Goal: Information Seeking & Learning: Learn about a topic

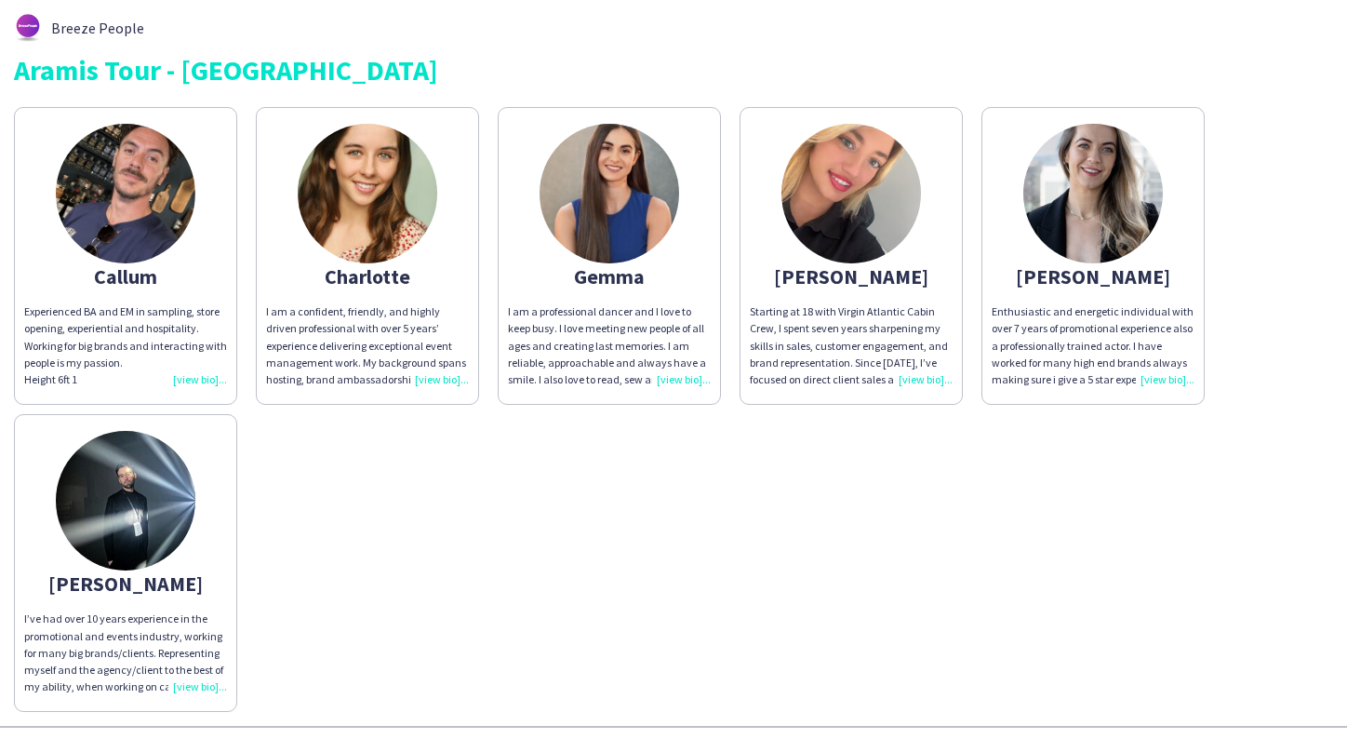
click at [142, 204] on img at bounding box center [126, 194] width 140 height 140
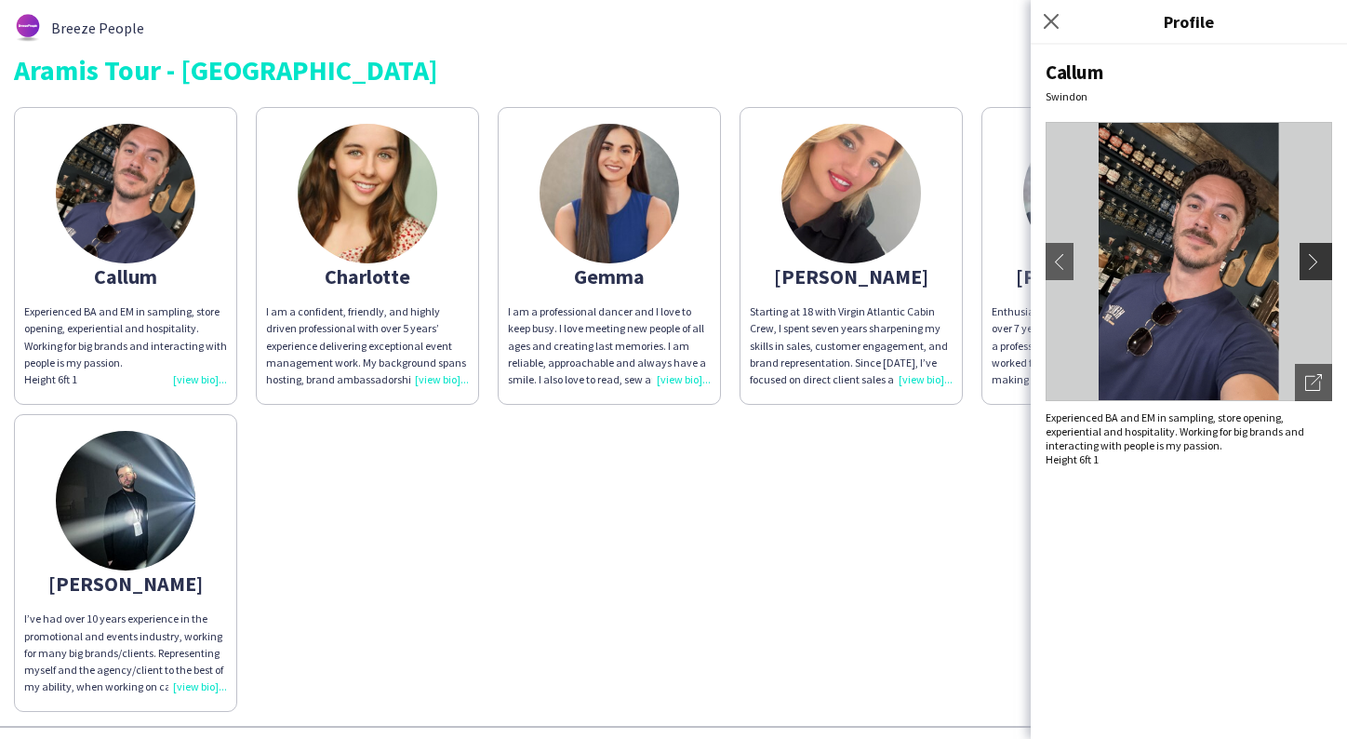
click at [1314, 261] on app-icon "chevron-right" at bounding box center [1318, 261] width 26 height 17
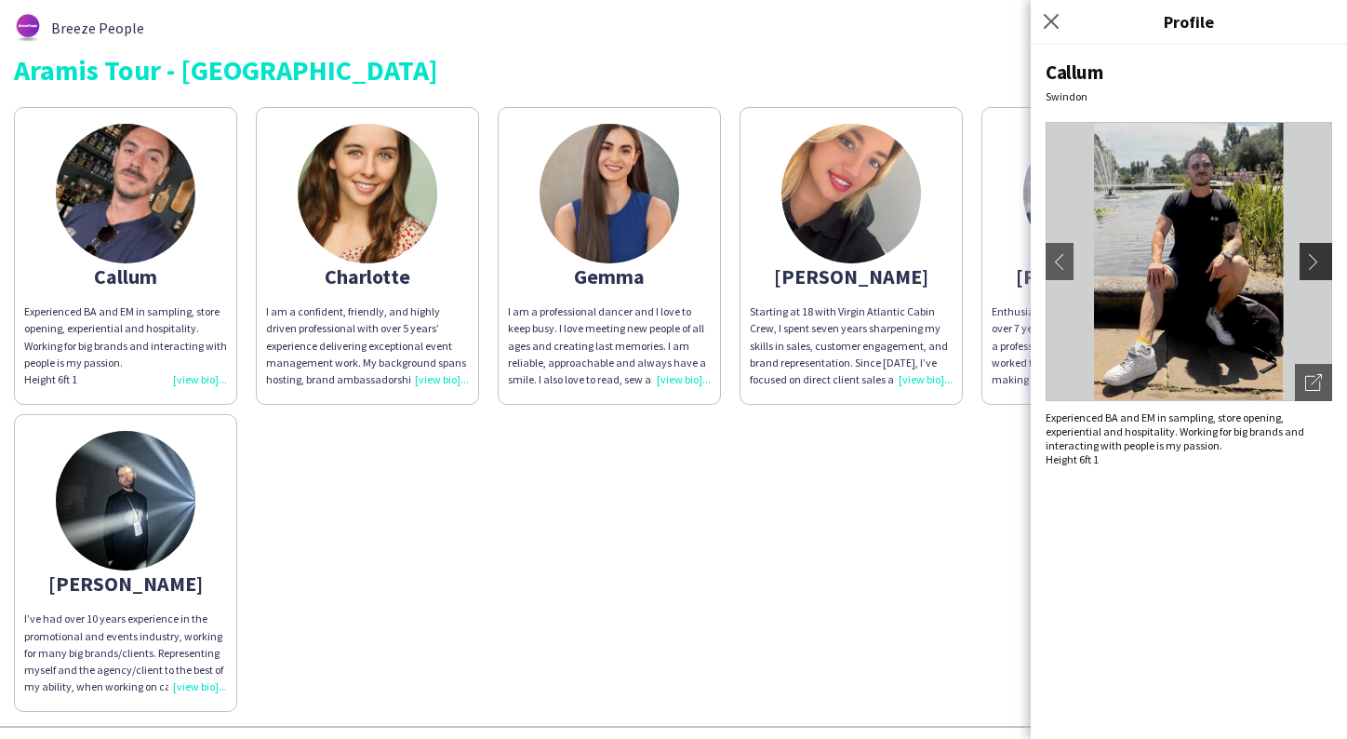
click at [1314, 263] on app-icon "chevron-right" at bounding box center [1318, 261] width 26 height 17
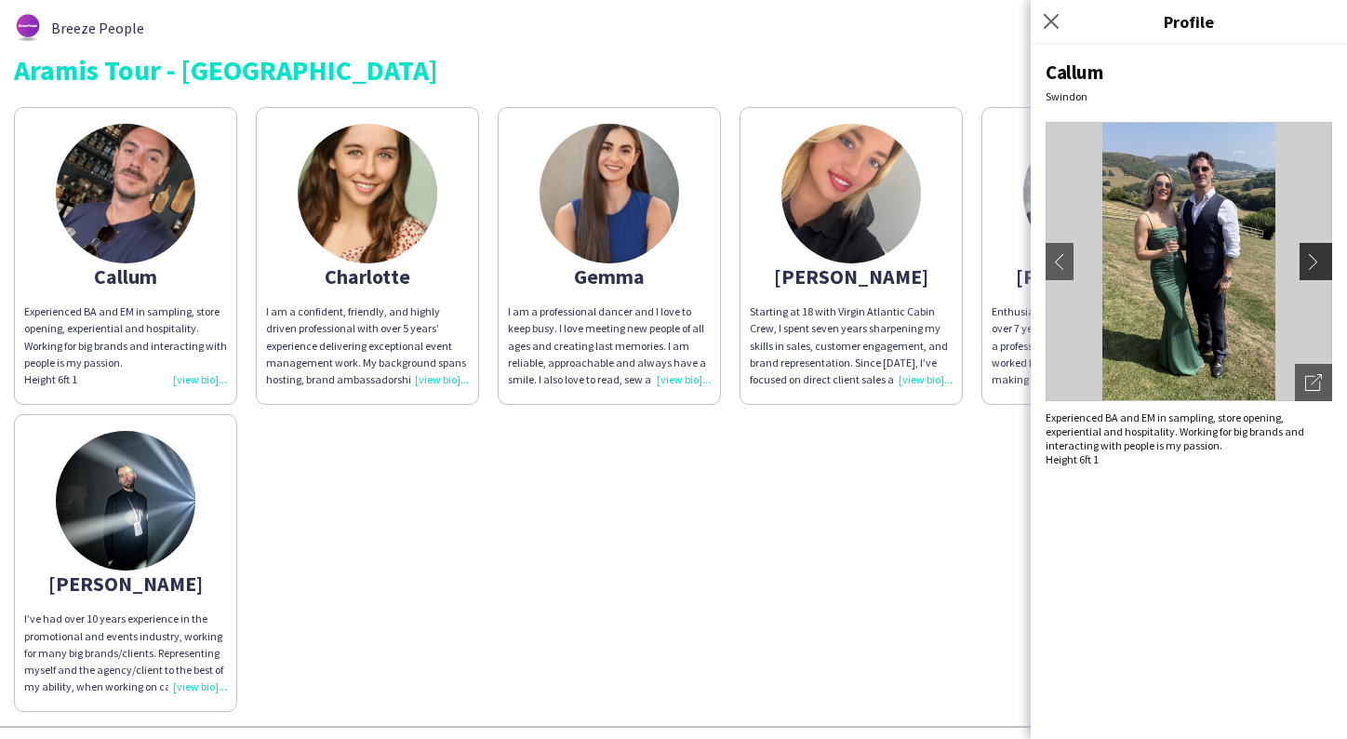
click at [1314, 263] on app-icon "chevron-right" at bounding box center [1318, 261] width 26 height 17
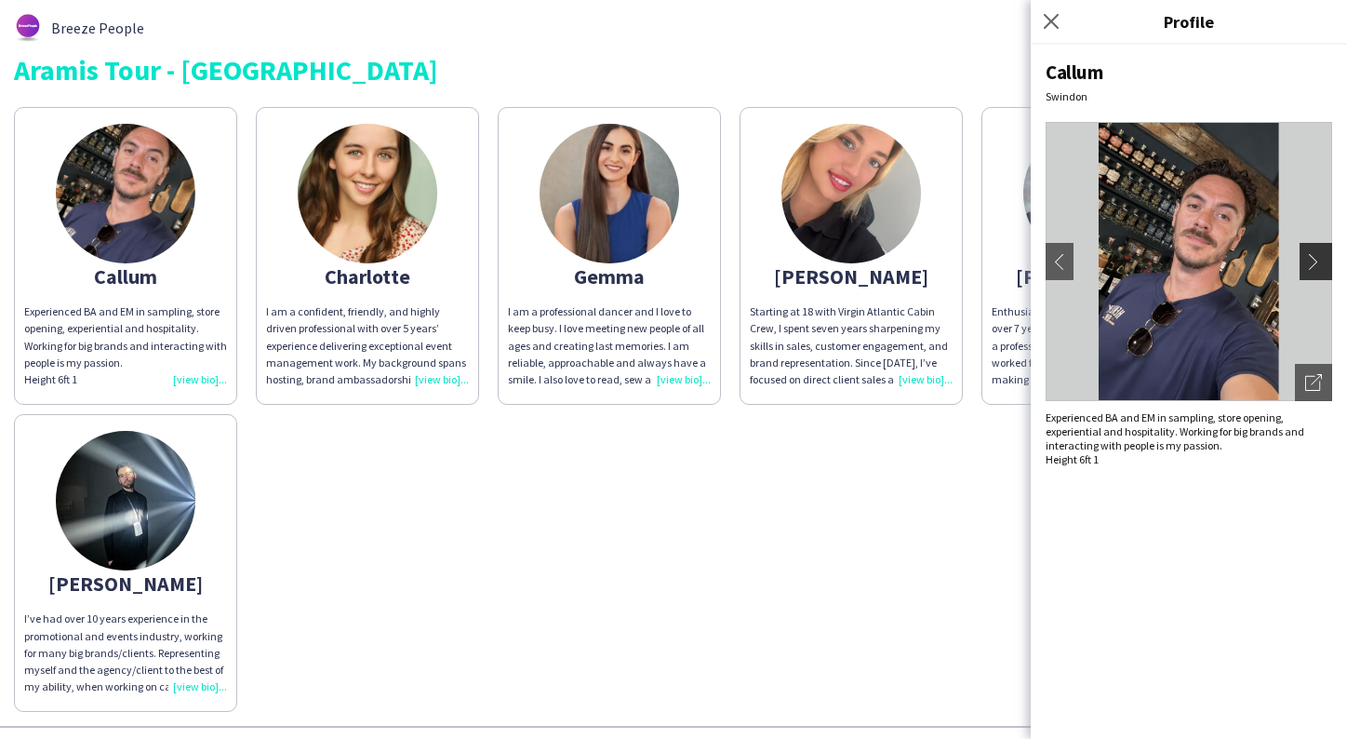
click at [1314, 264] on app-icon "chevron-right" at bounding box center [1318, 261] width 26 height 17
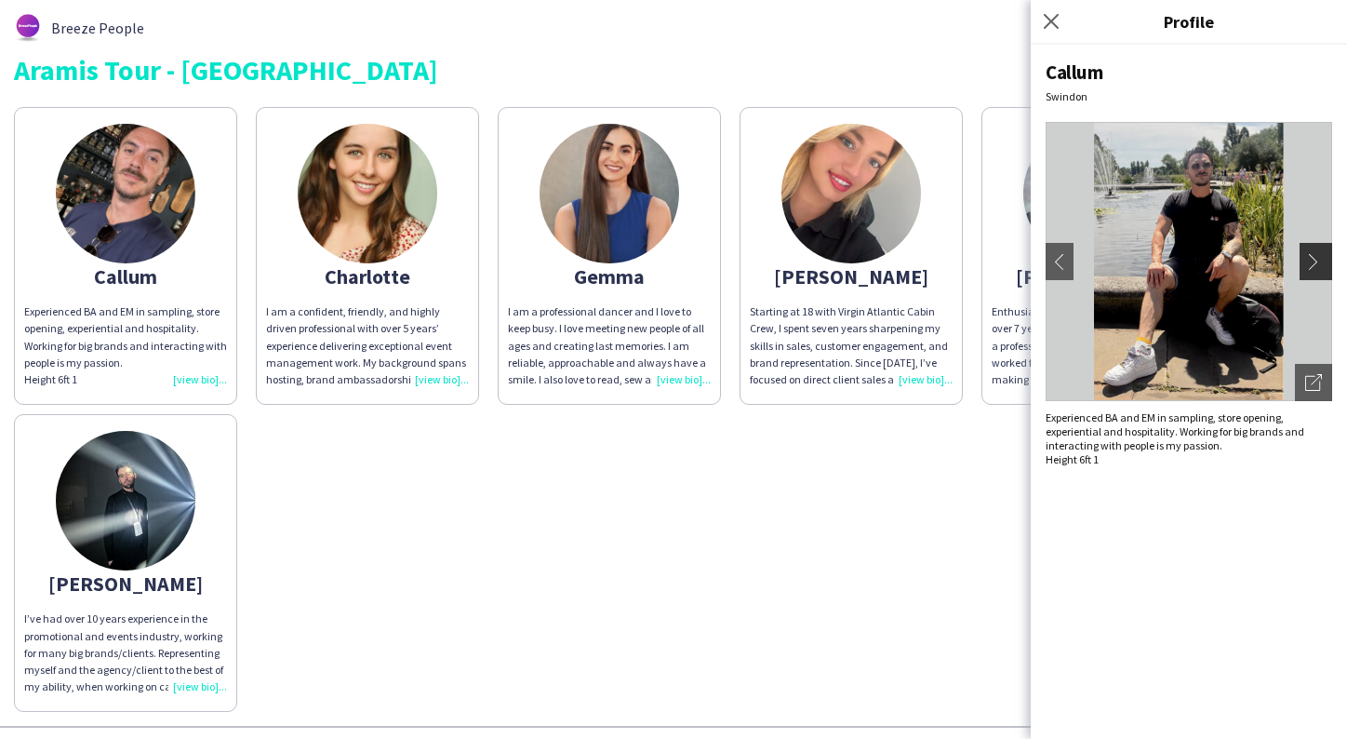
click at [1314, 264] on app-icon "chevron-right" at bounding box center [1318, 261] width 26 height 17
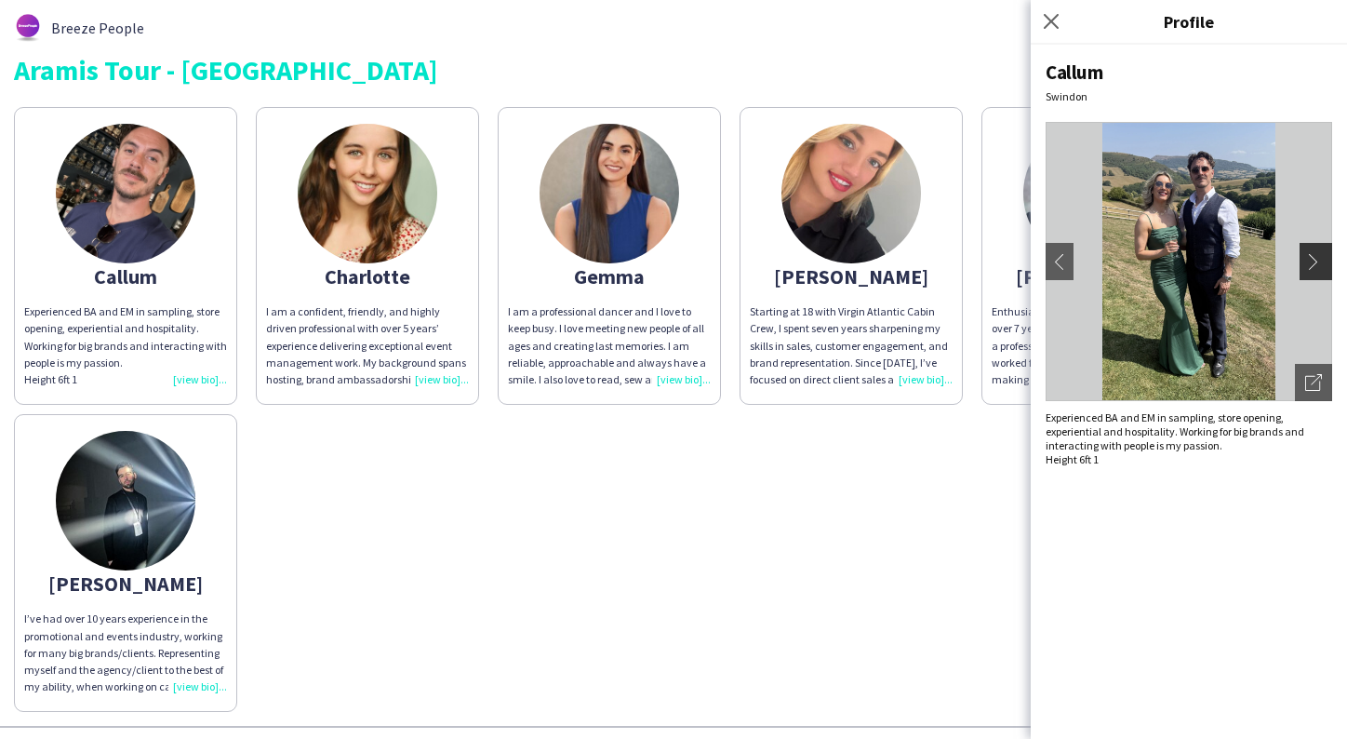
click at [1314, 266] on app-icon "chevron-right" at bounding box center [1318, 261] width 26 height 17
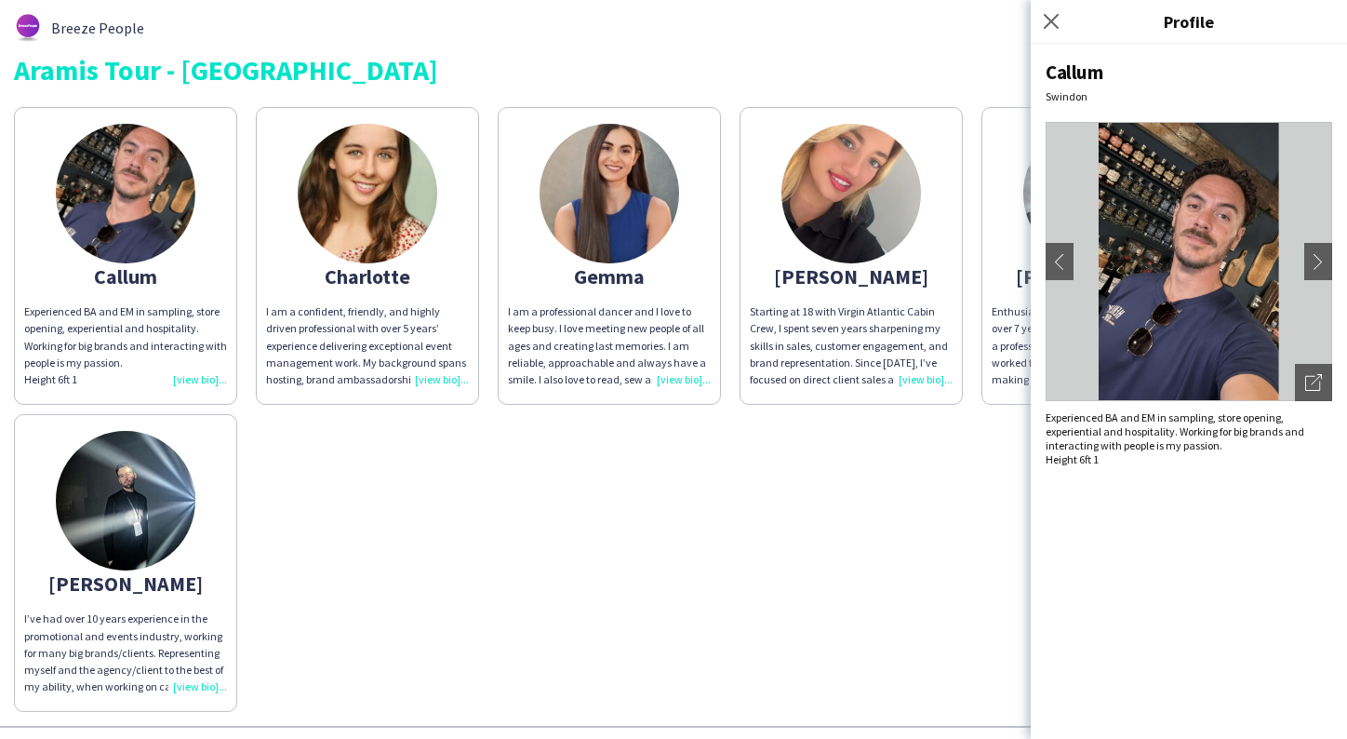
click at [149, 503] on img at bounding box center [126, 501] width 140 height 140
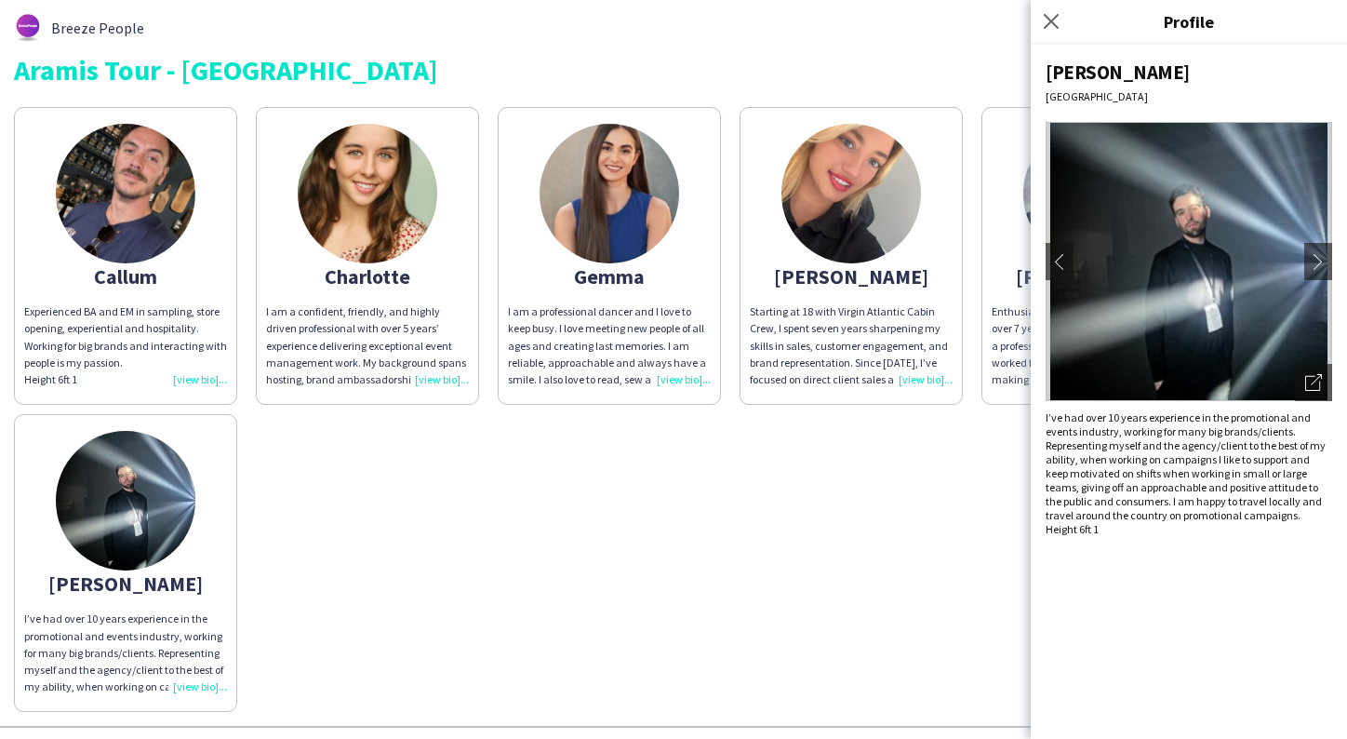
click at [582, 548] on div "Callum Experienced BA and EM in sampling, store opening, experiential and hospi…" at bounding box center [673, 405] width 1319 height 614
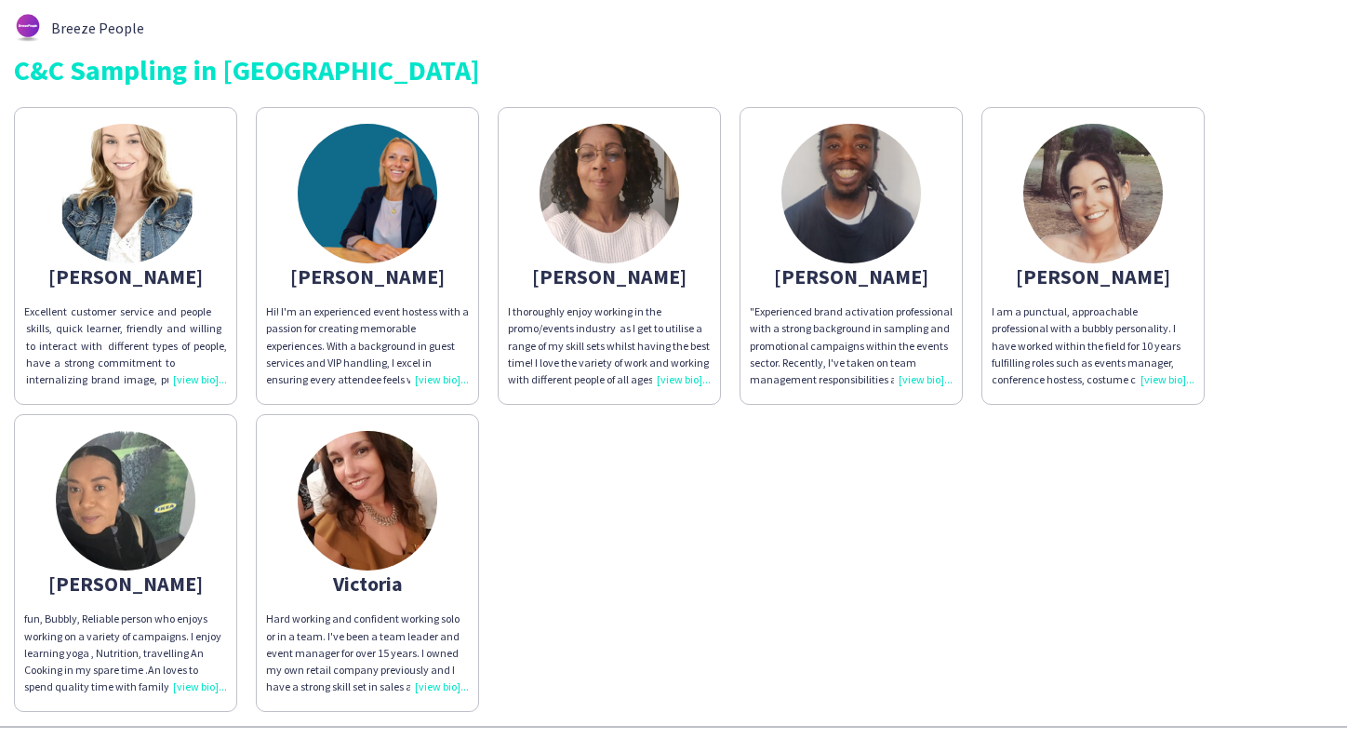
click at [121, 211] on img at bounding box center [126, 194] width 140 height 140
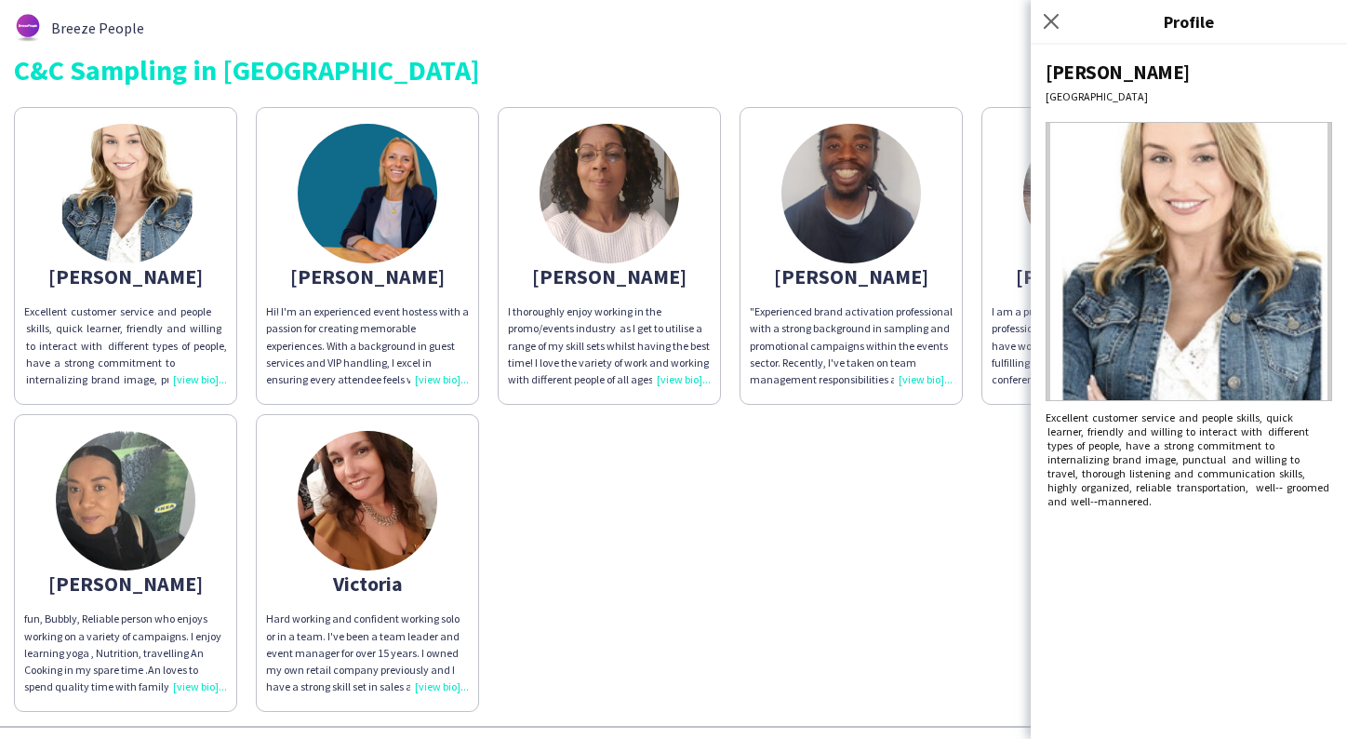
click at [373, 208] on img at bounding box center [368, 194] width 140 height 140
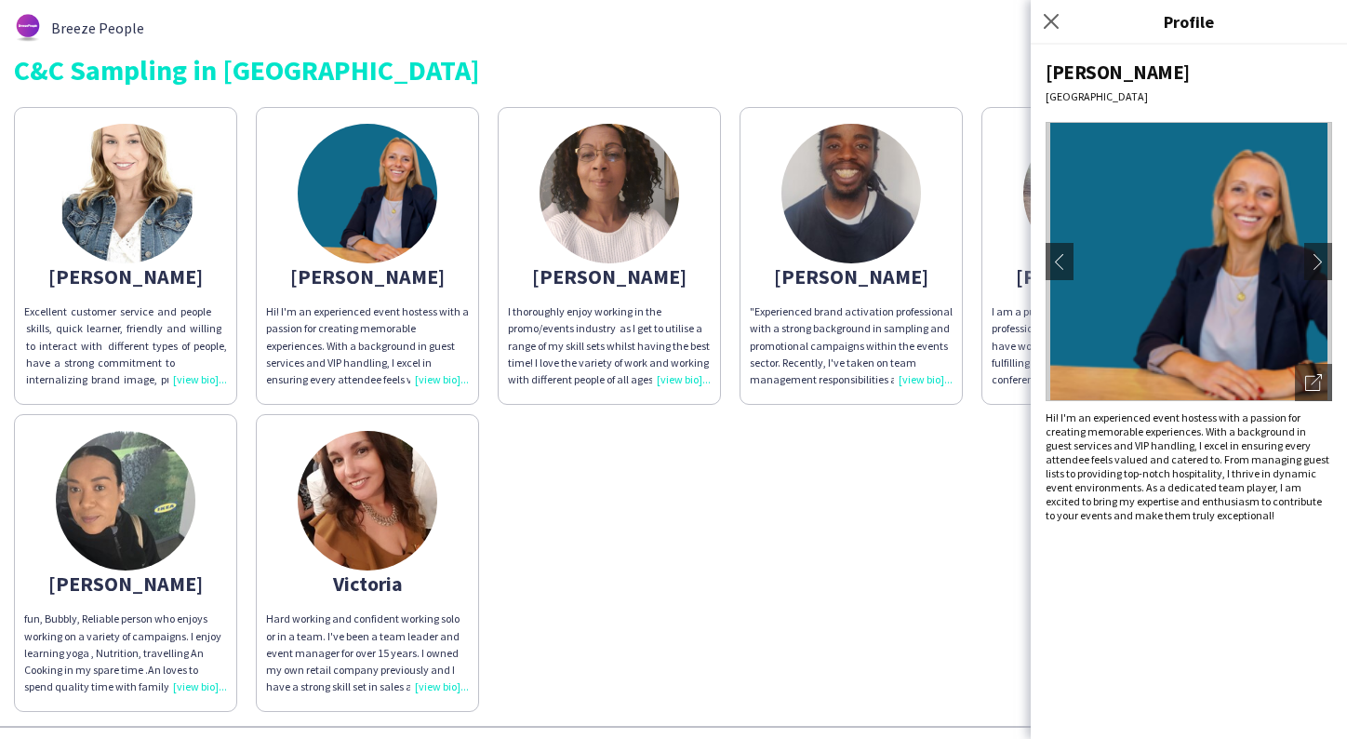
click at [625, 202] on img at bounding box center [609, 194] width 140 height 140
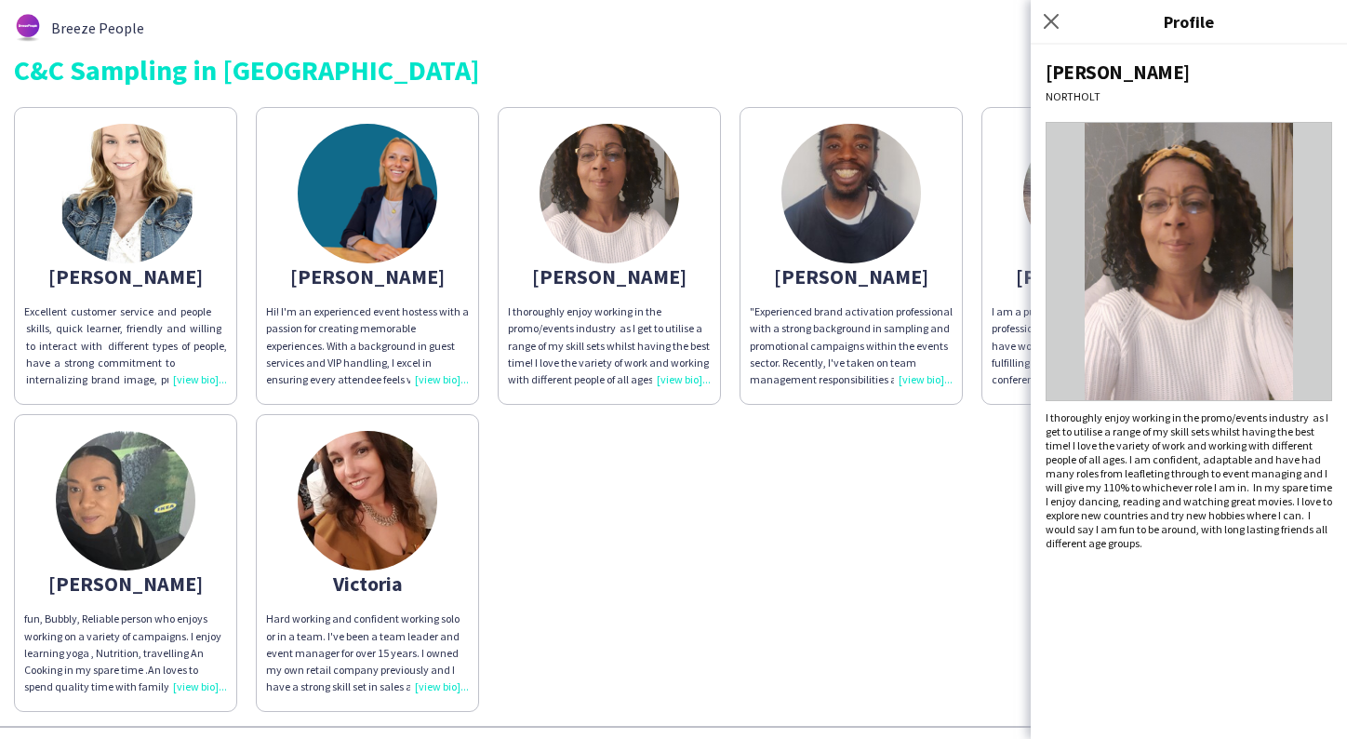
click at [846, 192] on img at bounding box center [851, 194] width 140 height 140
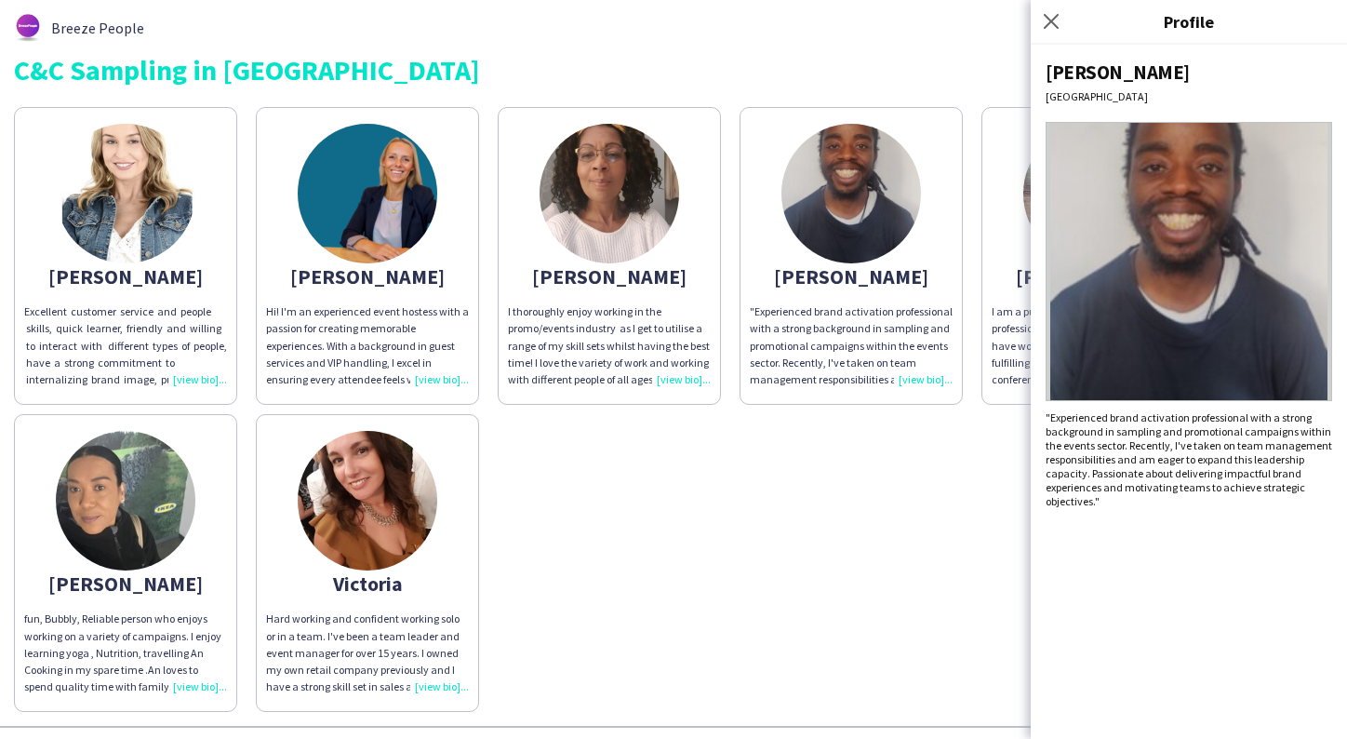
click at [832, 431] on div "Andrea Excellent customer service and people skills, quick learner, friendly an…" at bounding box center [673, 405] width 1319 height 614
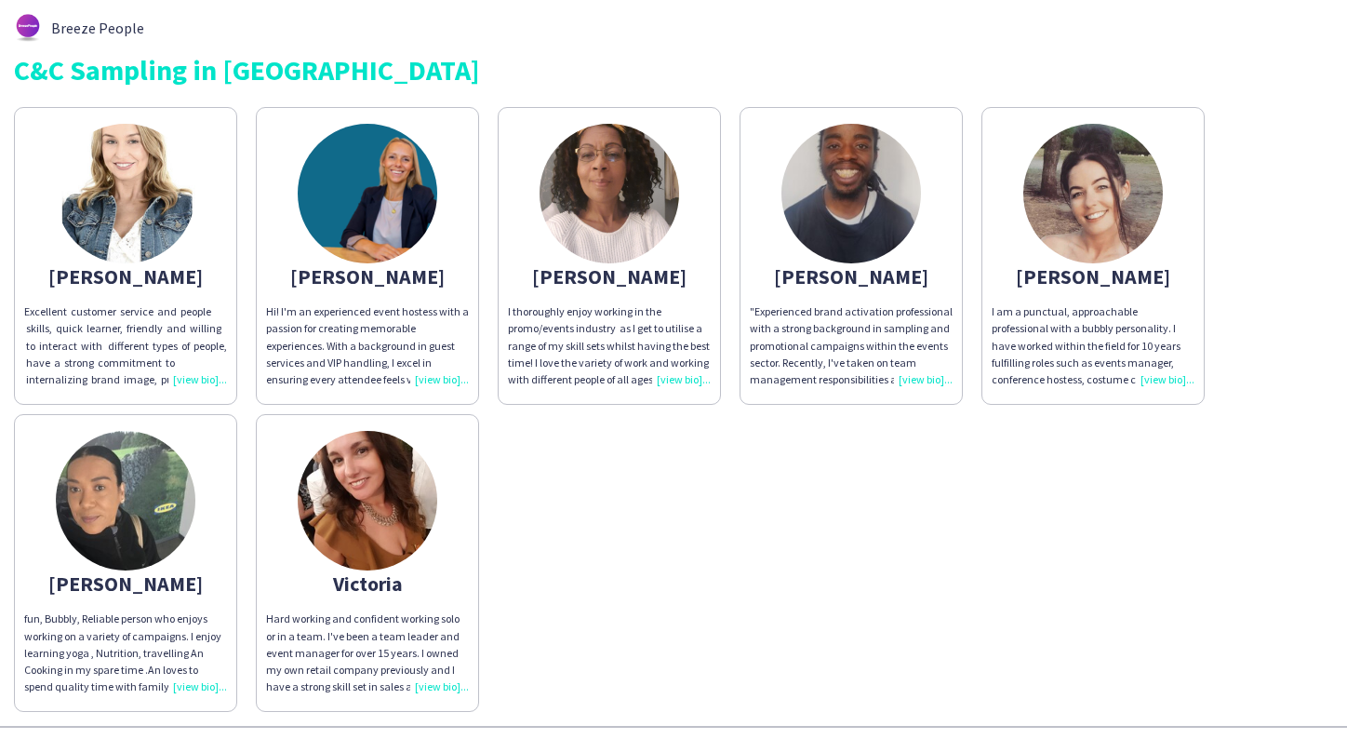
click at [1082, 233] on img at bounding box center [1093, 194] width 140 height 140
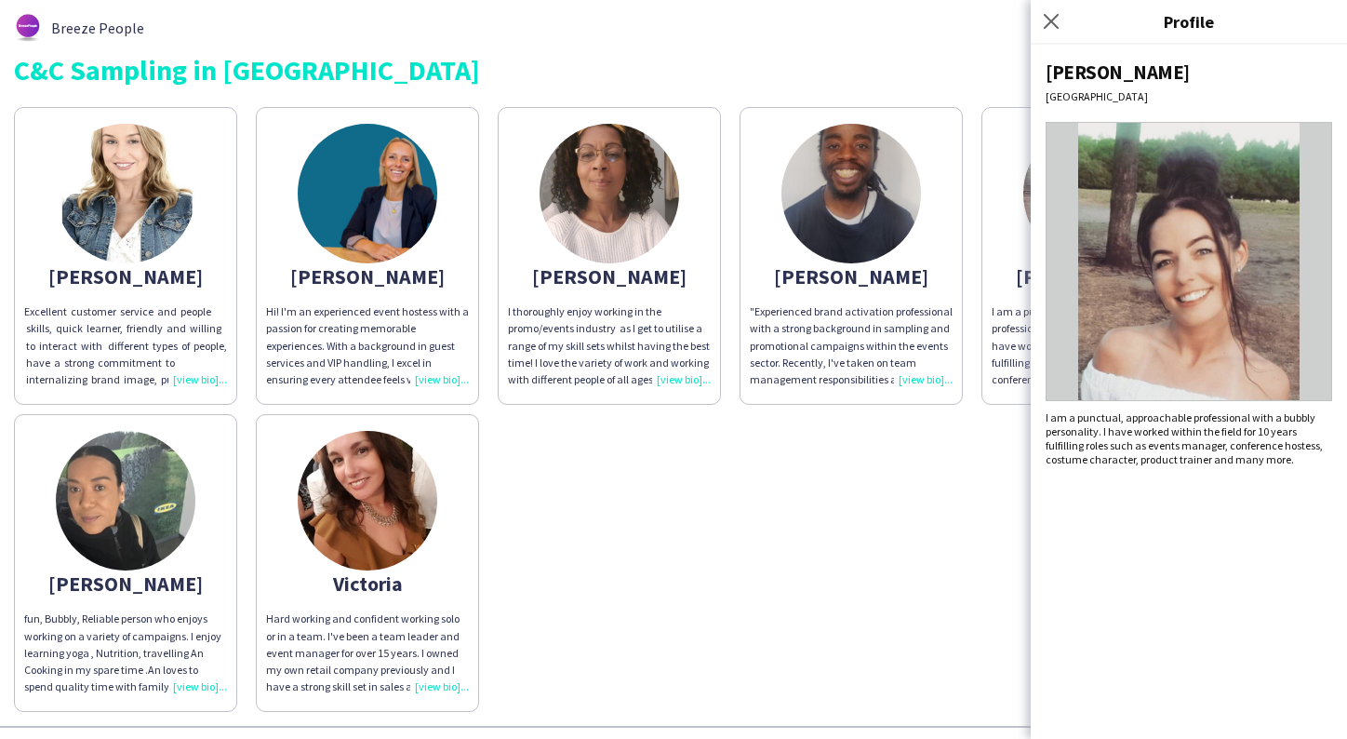
click at [106, 519] on img at bounding box center [126, 501] width 140 height 140
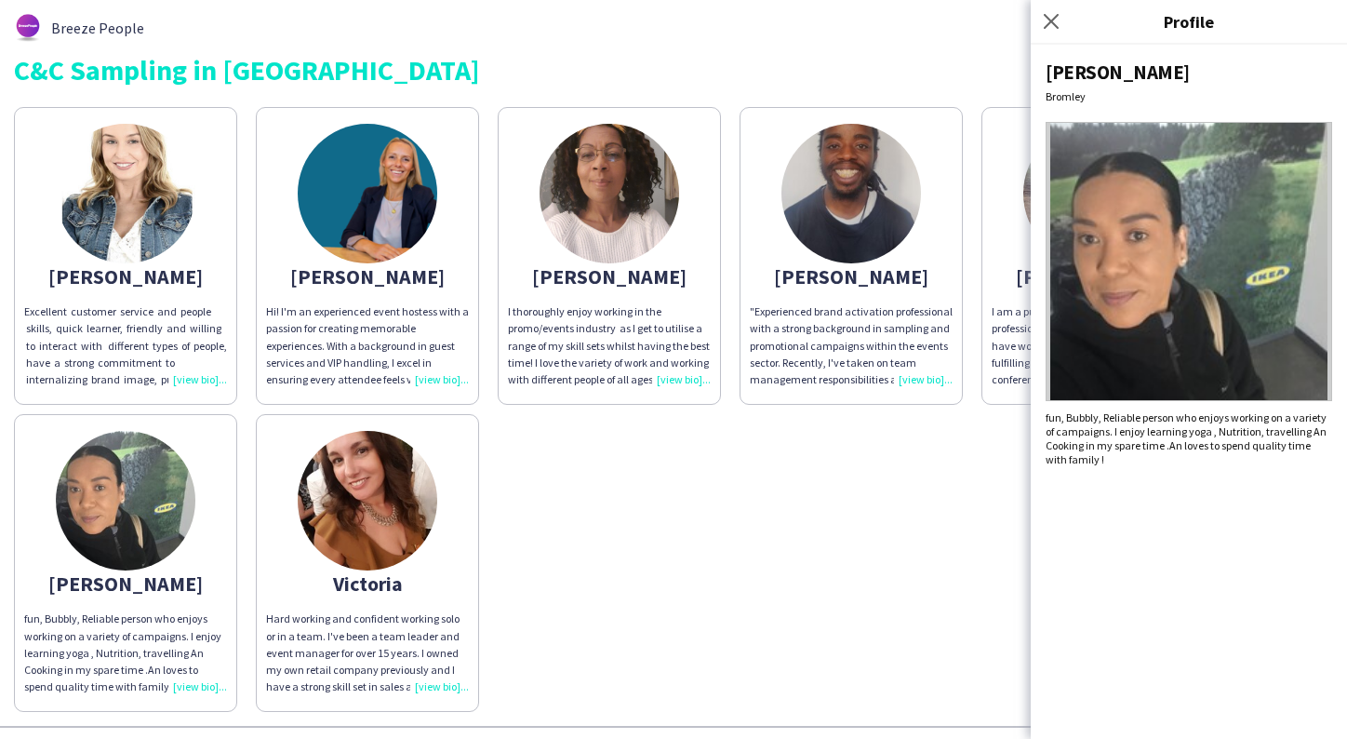
click at [314, 505] on img at bounding box center [368, 501] width 140 height 140
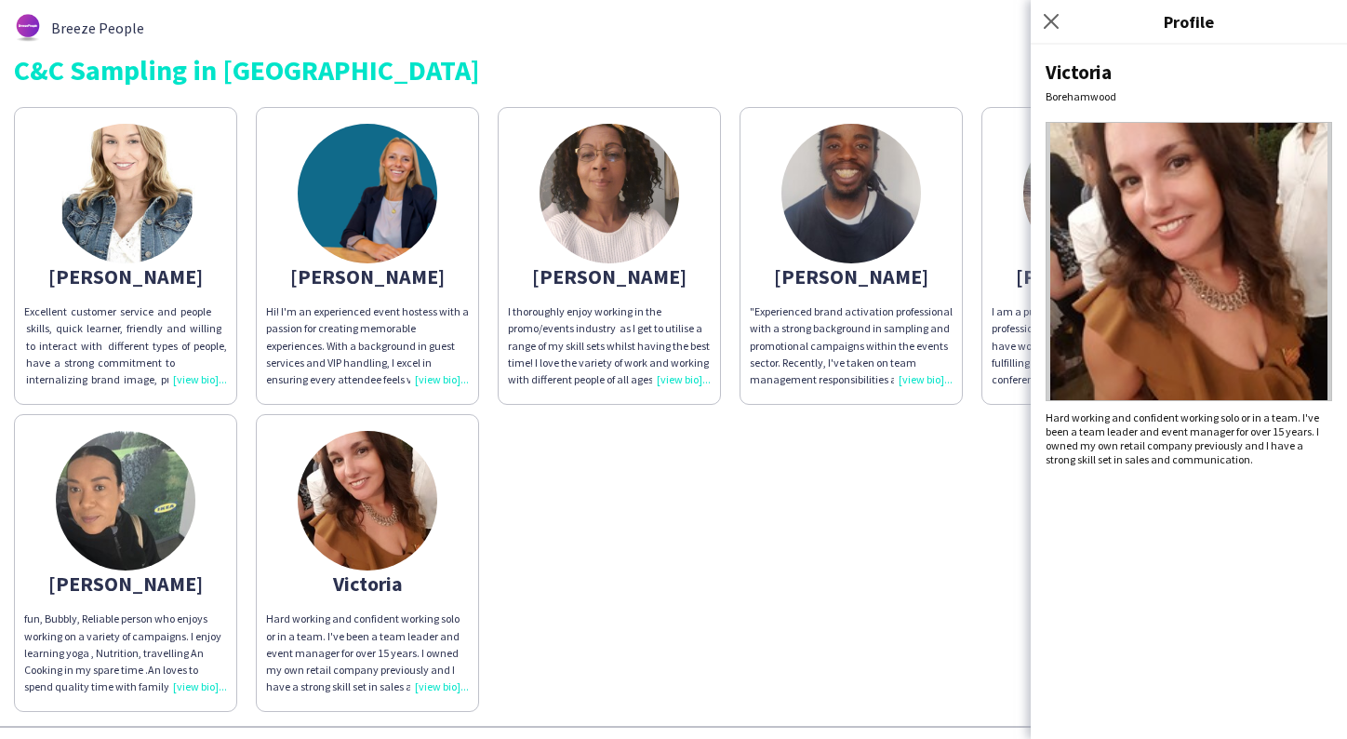
drag, startPoint x: 624, startPoint y: 526, endPoint x: 596, endPoint y: 502, distance: 36.3
click at [621, 526] on div "[PERSON_NAME] Excellent customer service and people skills, quick learner, frie…" at bounding box center [673, 405] width 1319 height 614
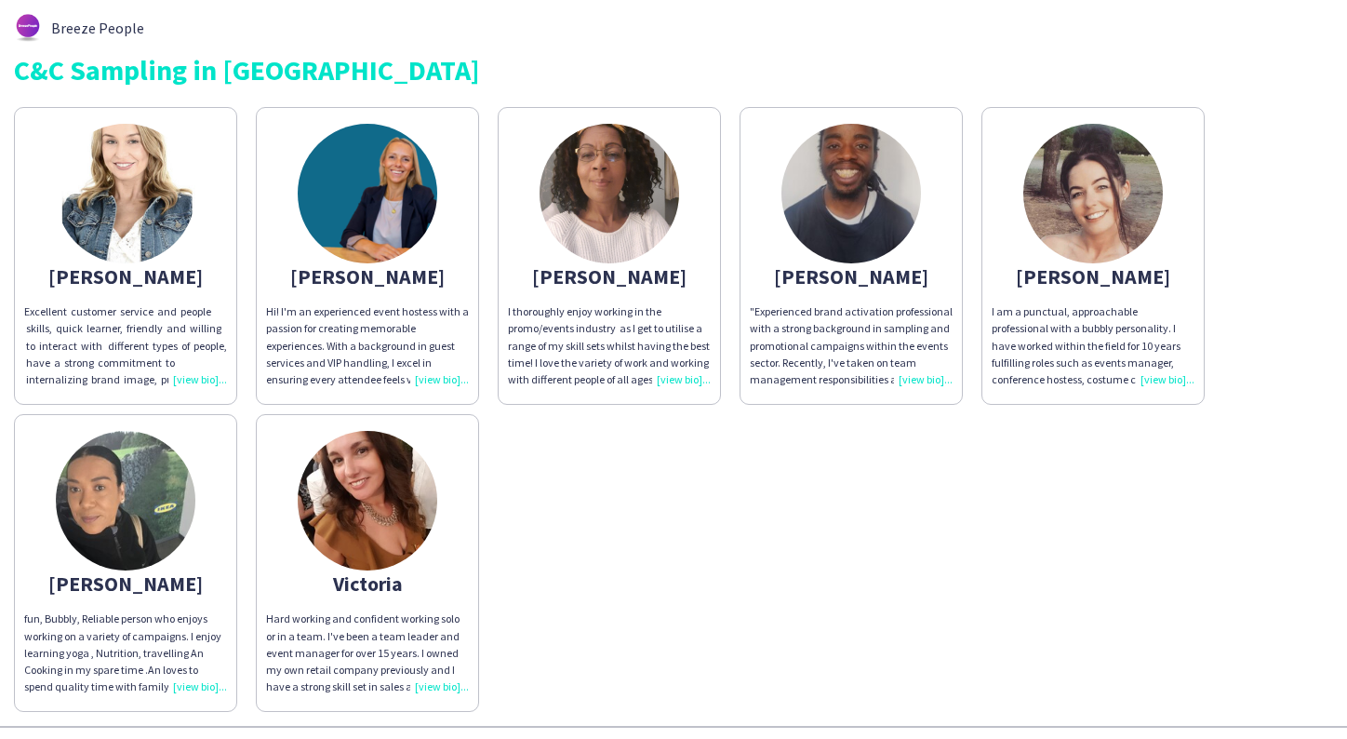
click at [1089, 192] on img at bounding box center [1093, 194] width 140 height 140
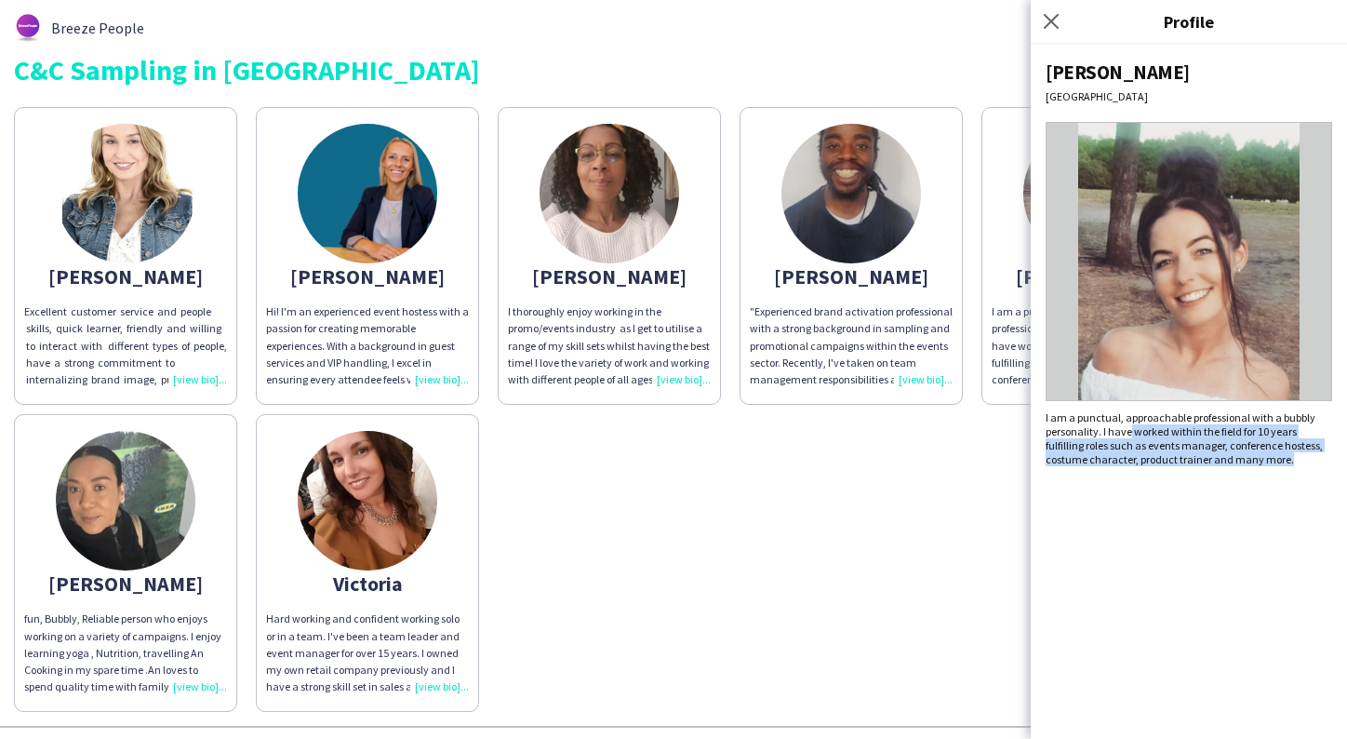
drag, startPoint x: 1130, startPoint y: 435, endPoint x: 1219, endPoint y: 469, distance: 95.4
click at [1219, 469] on div "Kealey Birmingham I am a punctual, approachable professional with a bubbly pers…" at bounding box center [1189, 392] width 316 height 694
click at [938, 488] on div "Andrea Excellent customer service and people skills, quick learner, friendly an…" at bounding box center [673, 405] width 1319 height 614
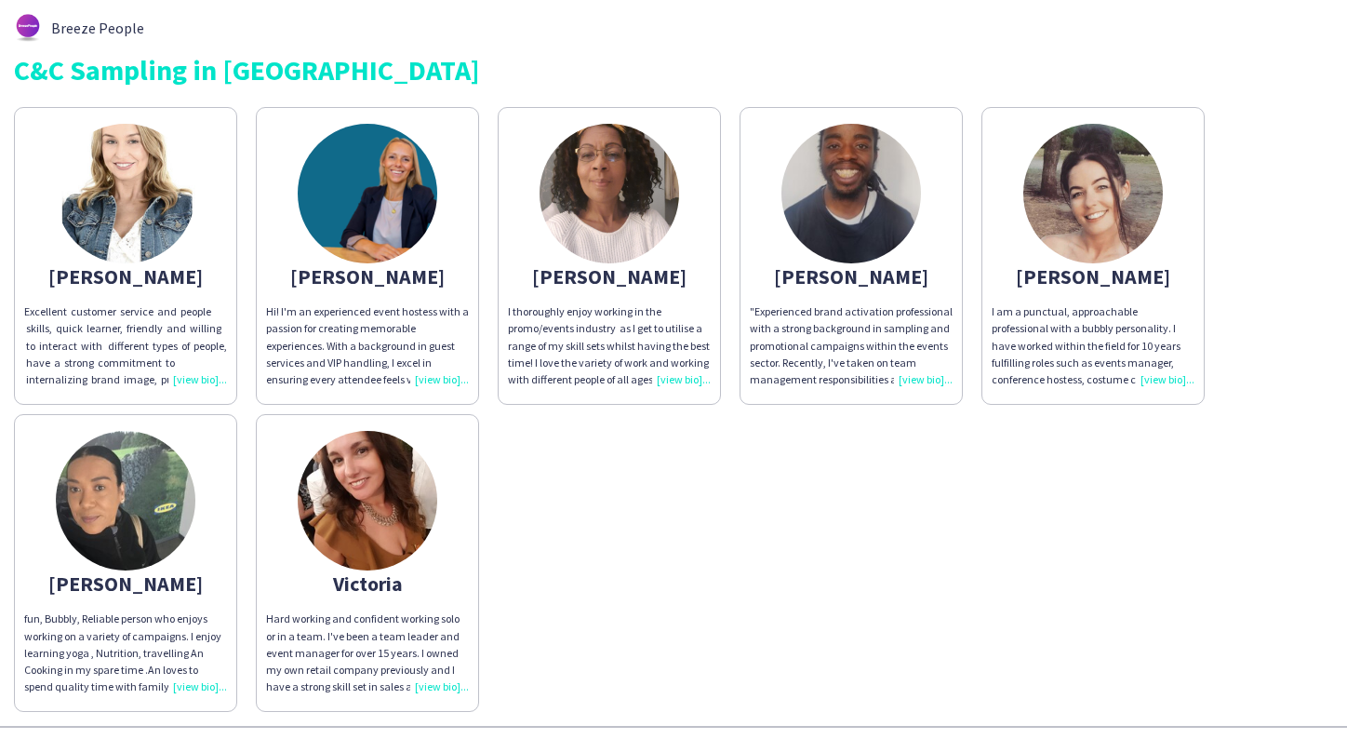
click at [366, 467] on img at bounding box center [368, 501] width 140 height 140
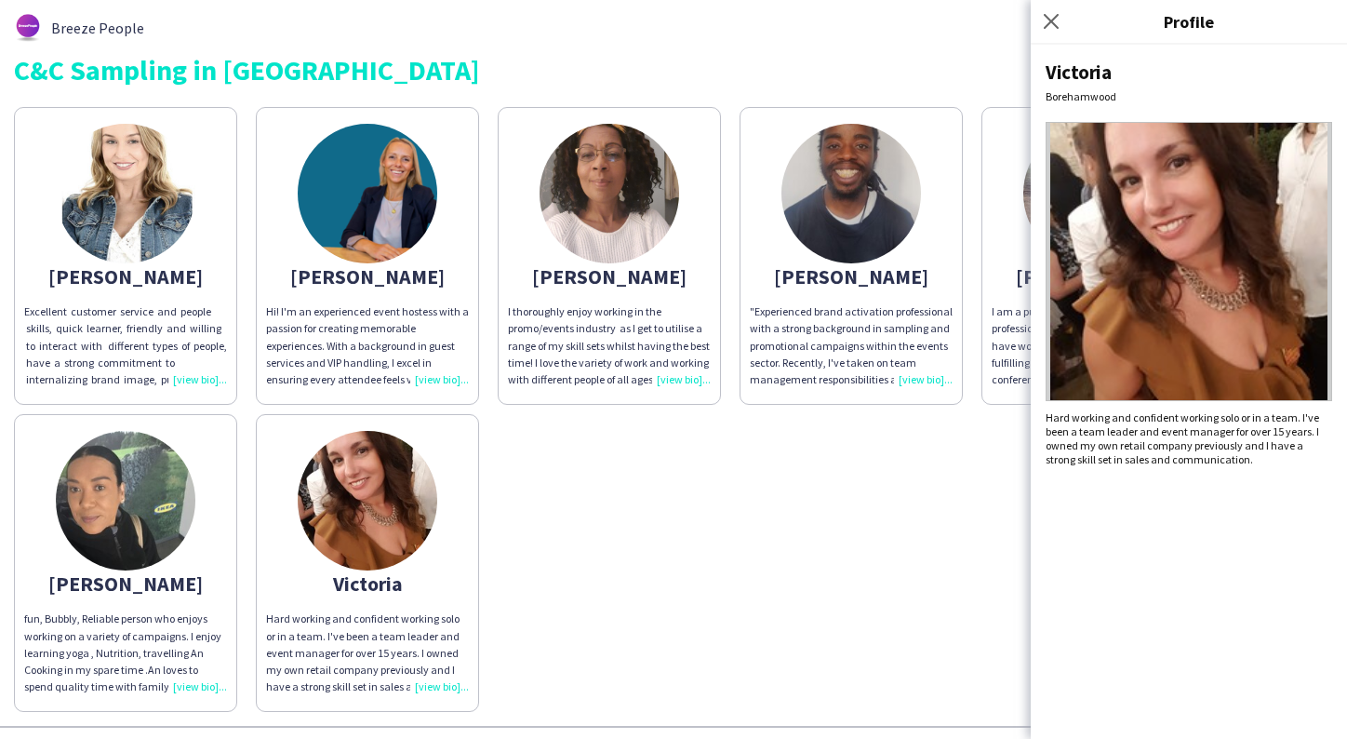
click at [134, 507] on img at bounding box center [126, 501] width 140 height 140
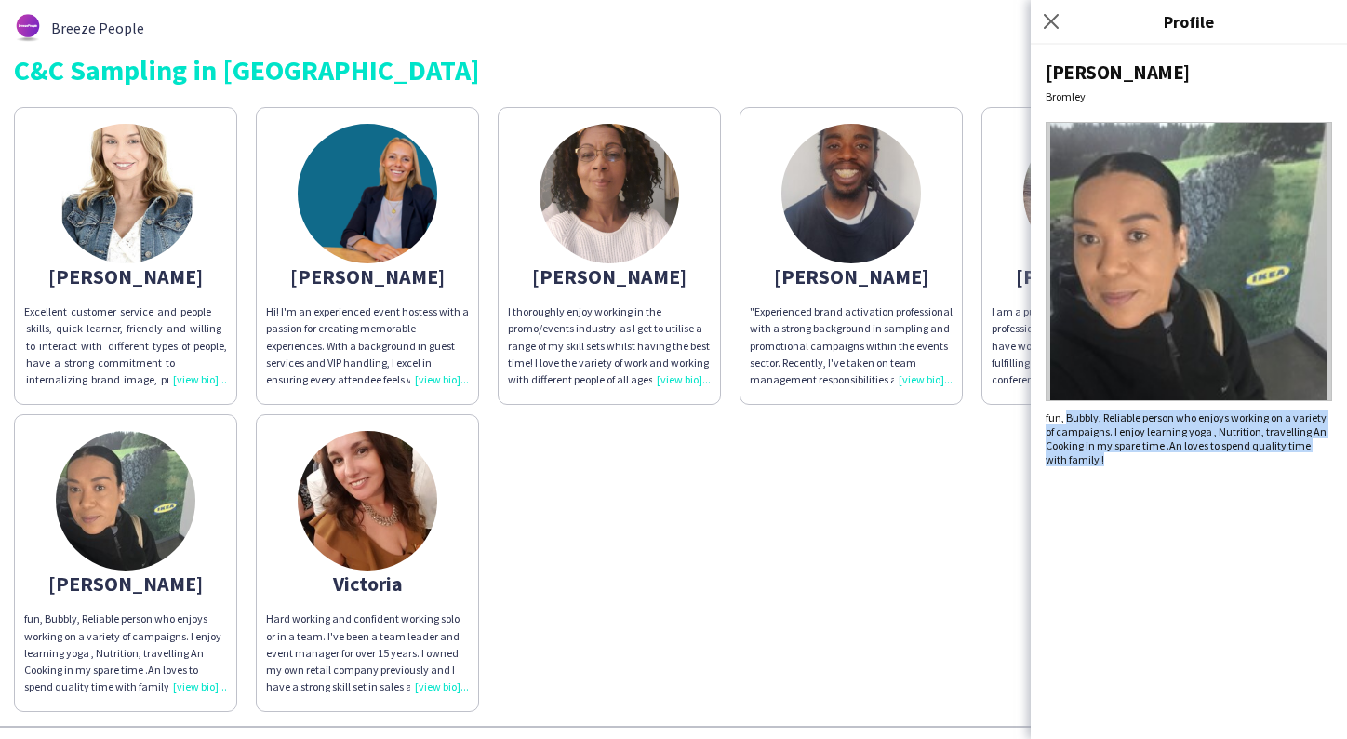
drag, startPoint x: 1065, startPoint y: 411, endPoint x: 1101, endPoint y: 480, distance: 77.8
click at [1101, 480] on div "Lisa Bromley fun, Bubbly, Reliable person who enjoys working on a variety of ca…" at bounding box center [1189, 392] width 316 height 694
click at [1102, 478] on div "Lisa Bromley fun, Bubbly, Reliable person who enjoys working on a variety of ca…" at bounding box center [1189, 392] width 316 height 694
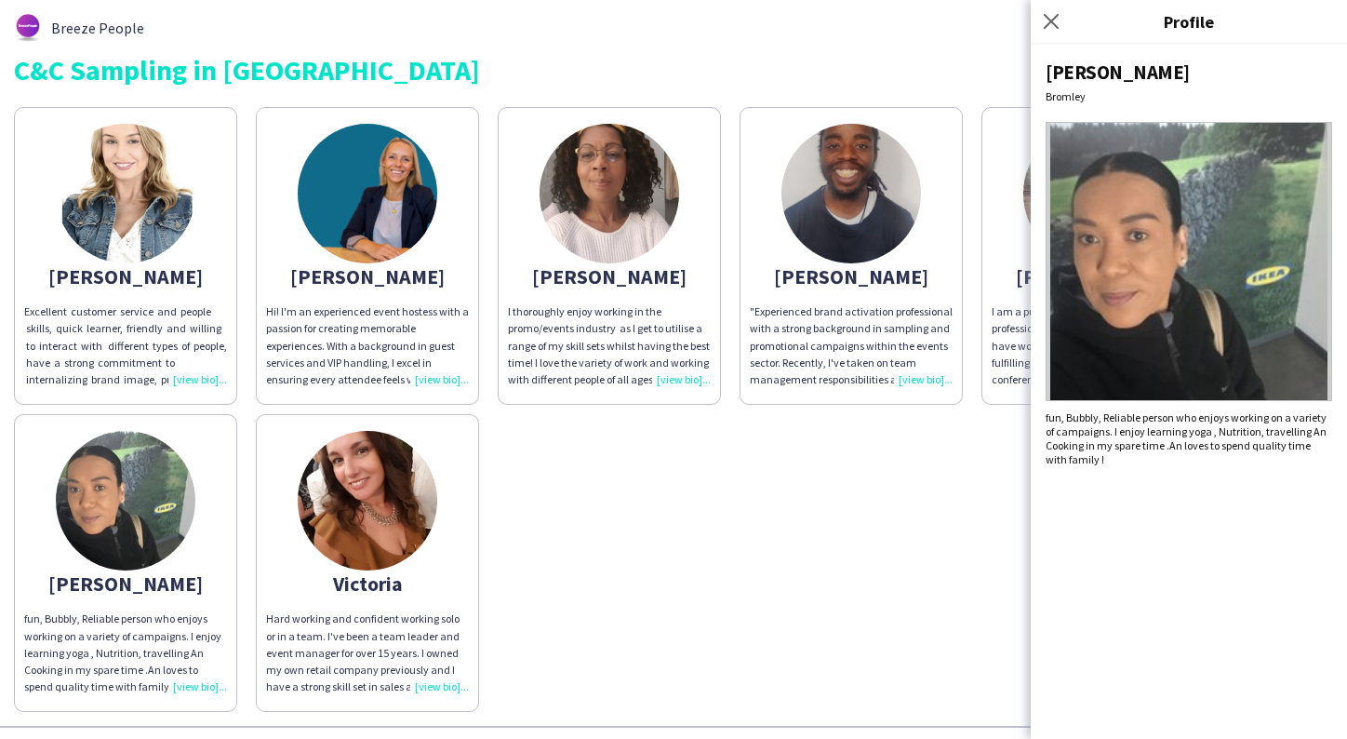
click at [686, 4] on div "Breeze People C&C Sampling in Dhamecha Andrea Excellent customer service and pe…" at bounding box center [673, 363] width 1347 height 726
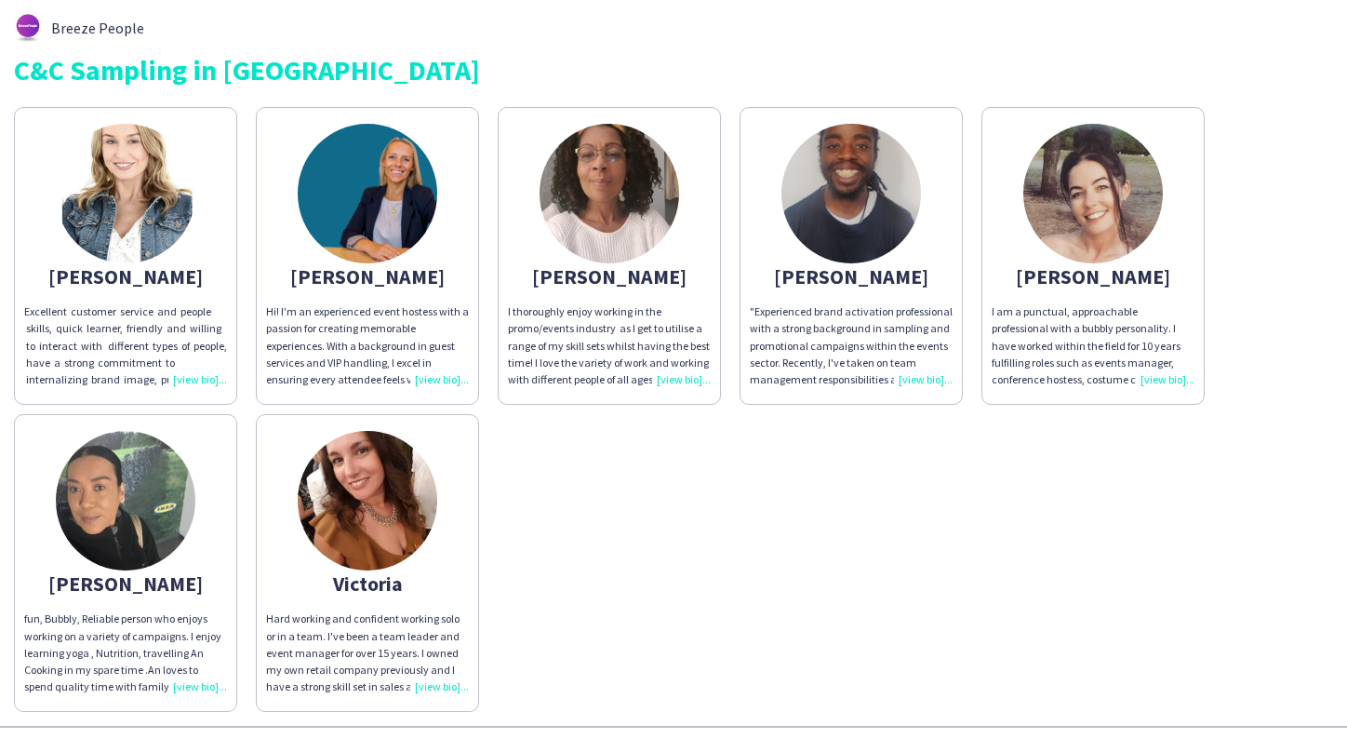
click at [73, 334] on div "Excellent customer service and people skills, quick learner, friendly and willi…" at bounding box center [125, 345] width 203 height 85
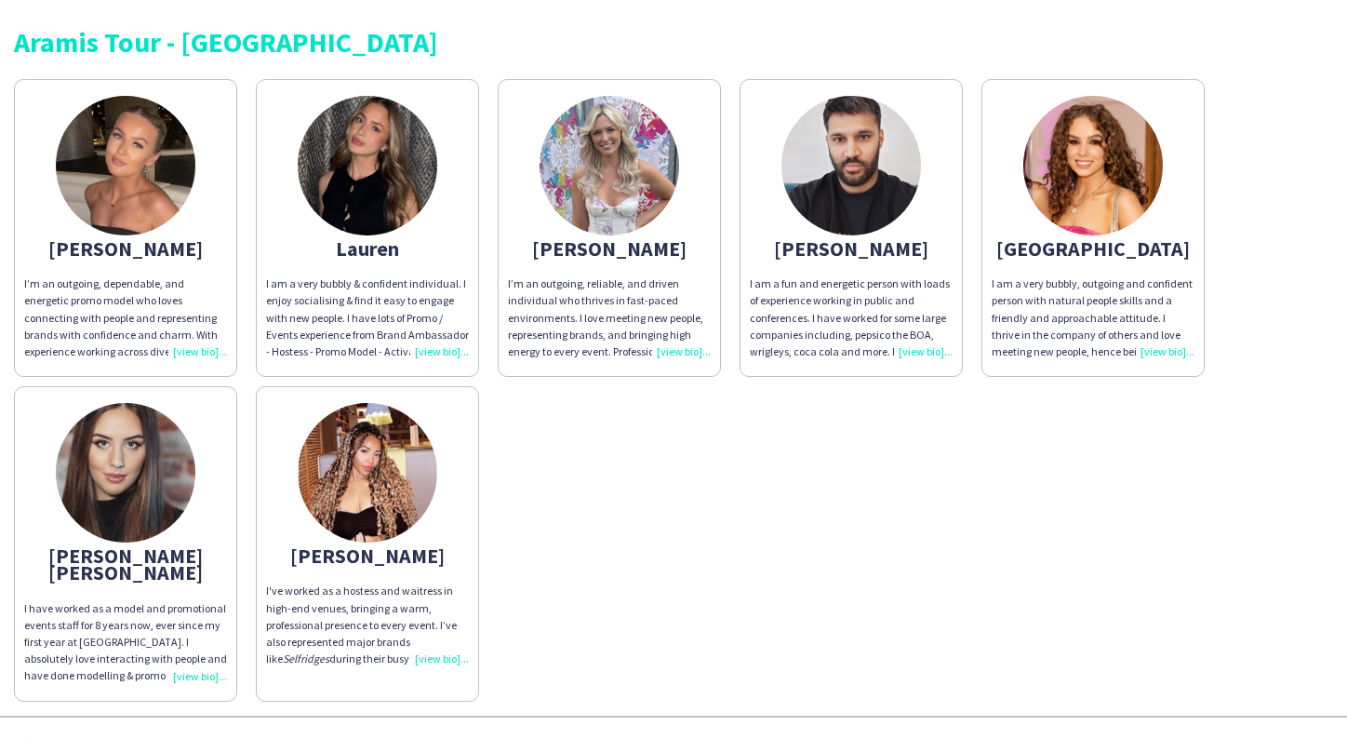
click at [1309, 2] on div "Aramis Tour - BIRMINGHAM [PERSON_NAME]’m an outgoing, dependable, and energetic…" at bounding box center [673, 357] width 1347 height 715
